Goal: Check status: Check status

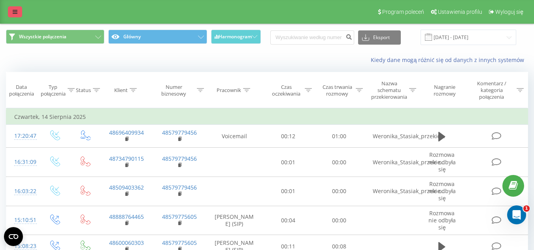
click at [14, 14] on icon at bounding box center [15, 12] width 5 height 6
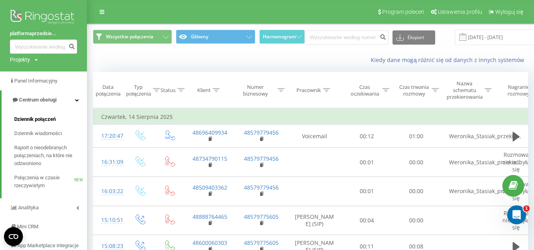
click at [21, 121] on span "Dziennik połączeń" at bounding box center [34, 119] width 41 height 8
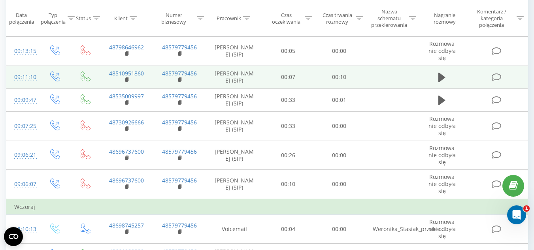
scroll to position [237, 0]
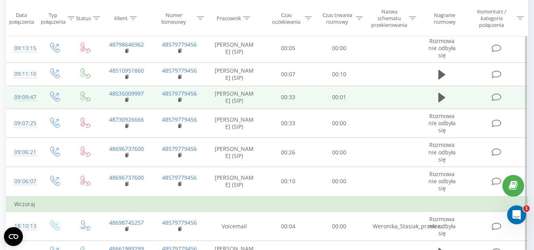
scroll to position [514, 0]
